Goal: Register for event/course

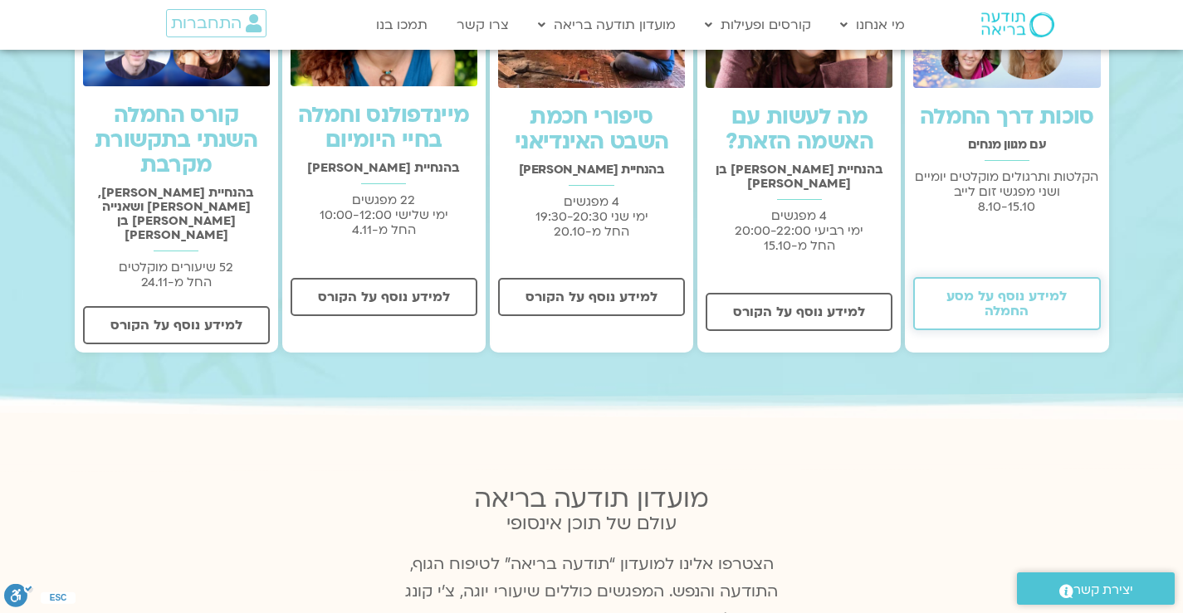
scroll to position [626, 0]
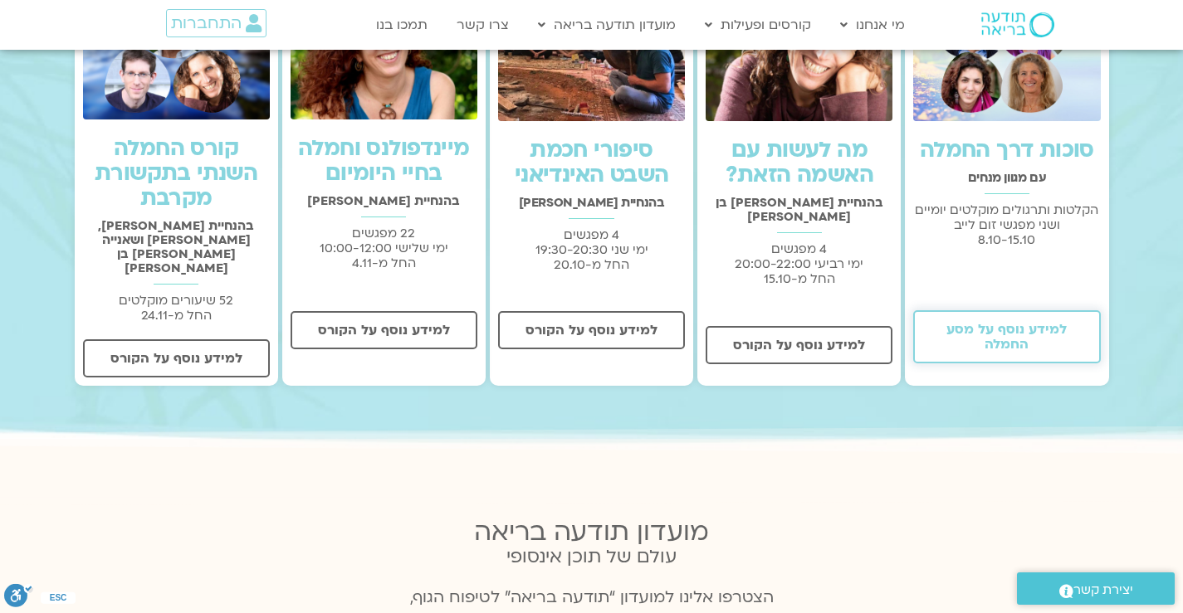
click at [994, 333] on span "למידע נוסף על מסע החמלה" at bounding box center [1007, 337] width 144 height 30
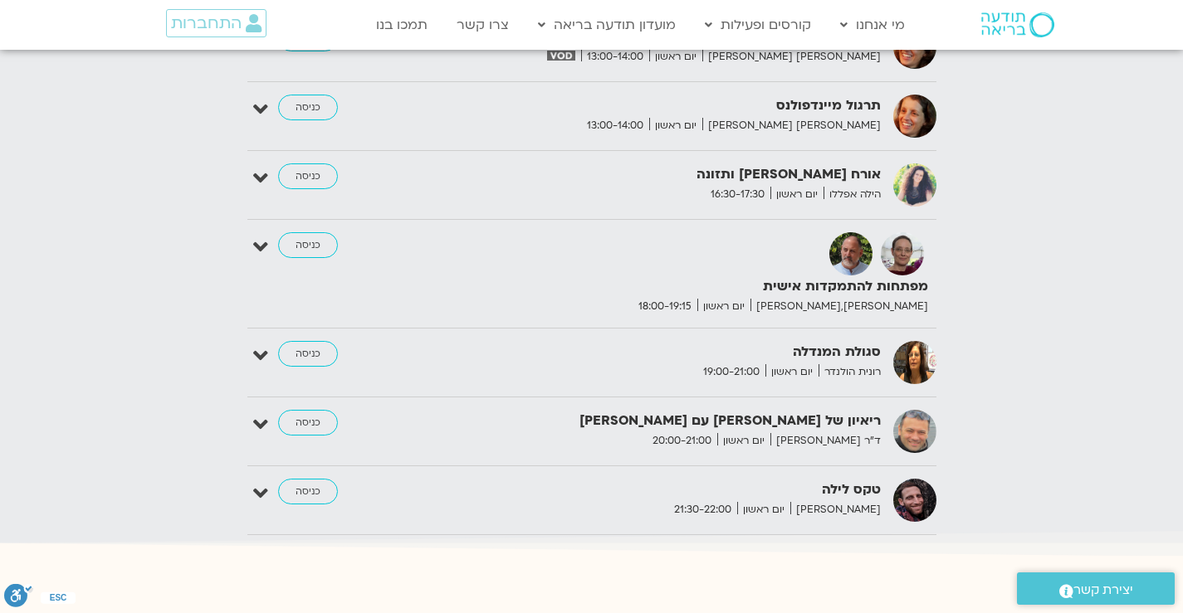
scroll to position [2652, 0]
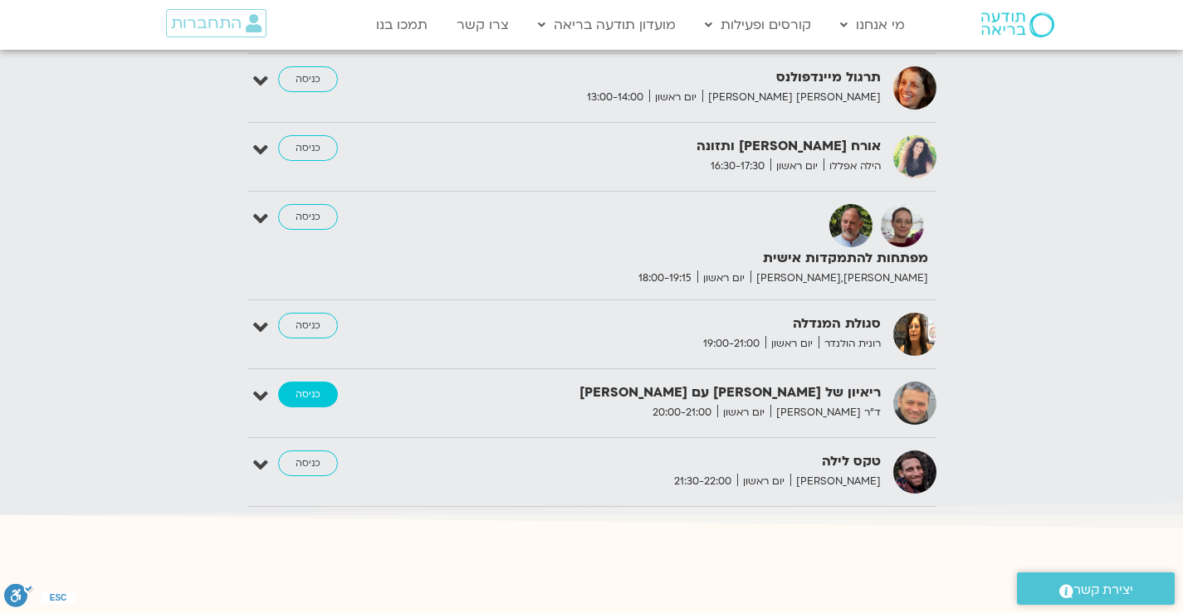
click at [318, 384] on link "כניסה" at bounding box center [308, 395] width 60 height 27
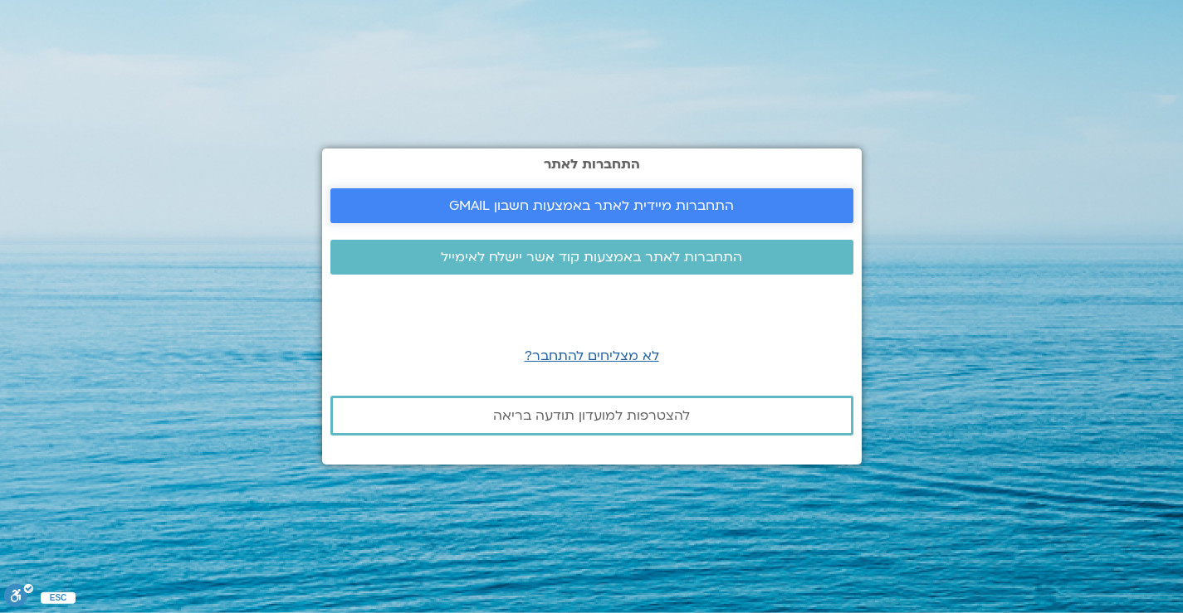
click at [616, 203] on span "התחברות מיידית לאתר באמצעות חשבון GMAIL" at bounding box center [591, 205] width 285 height 15
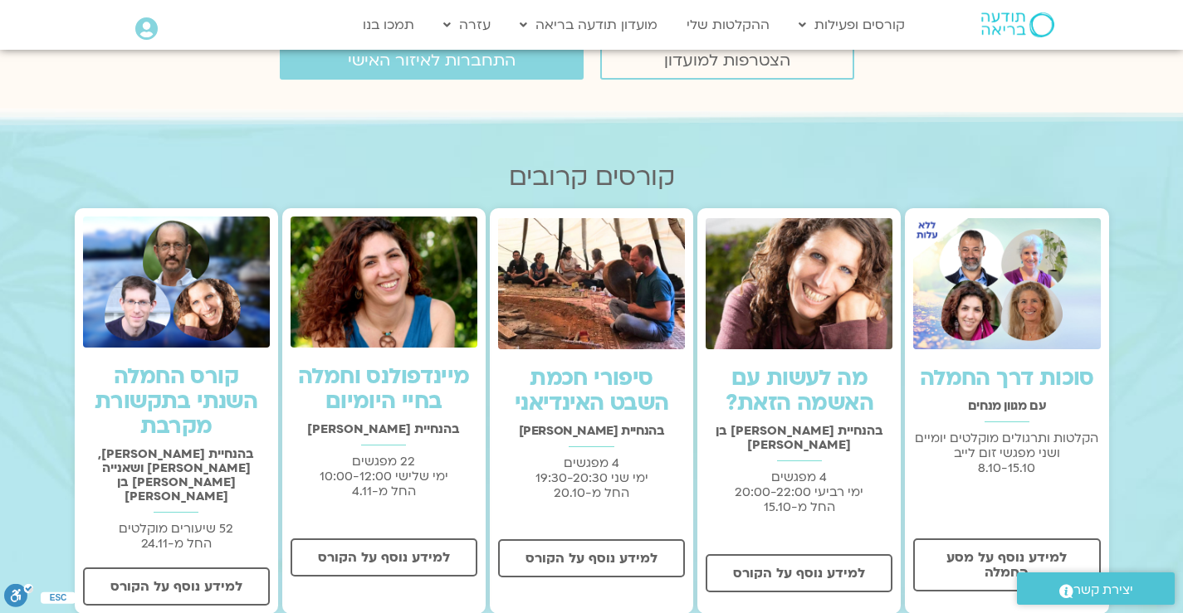
scroll to position [423, 0]
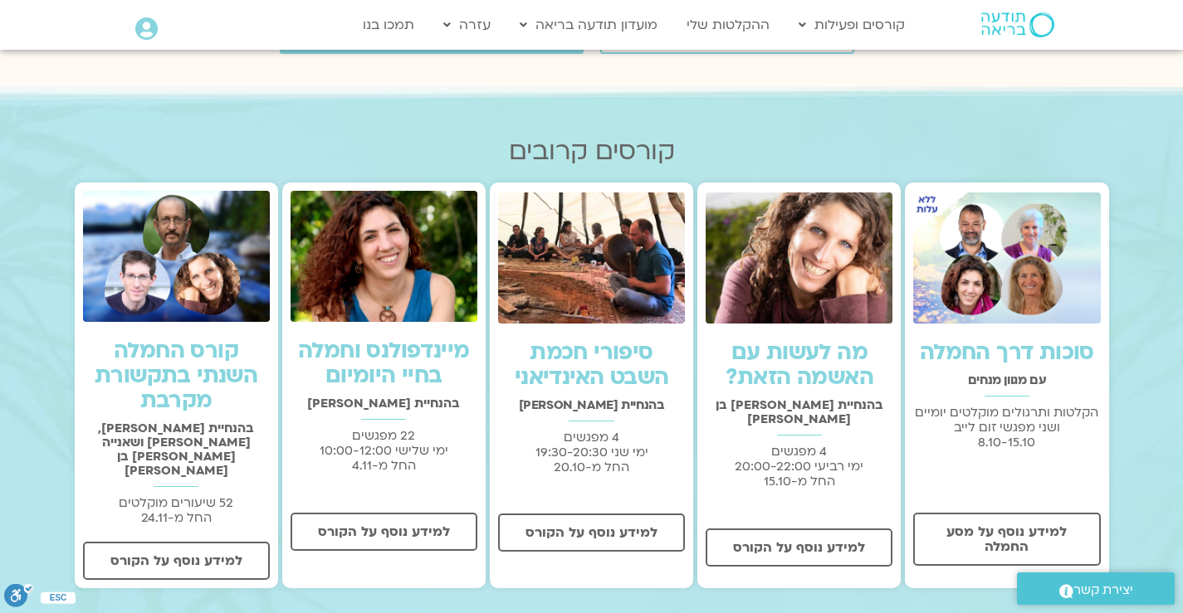
click at [1009, 349] on link "סוכות דרך החמלה" at bounding box center [1007, 353] width 174 height 30
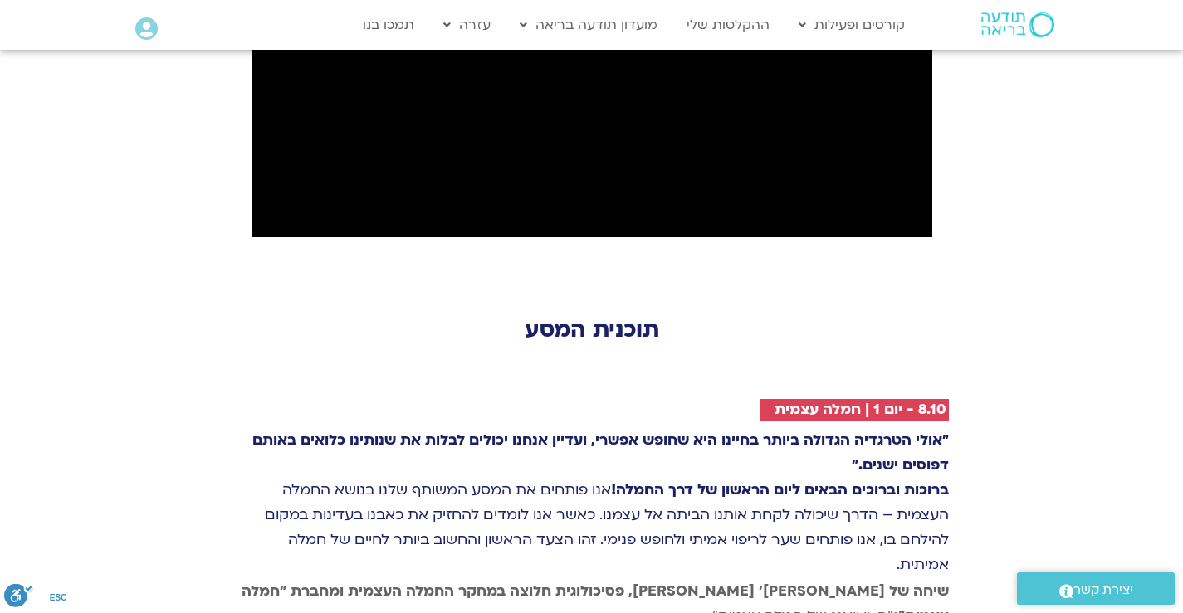
scroll to position [2159, 0]
